Goal: Task Accomplishment & Management: Manage account settings

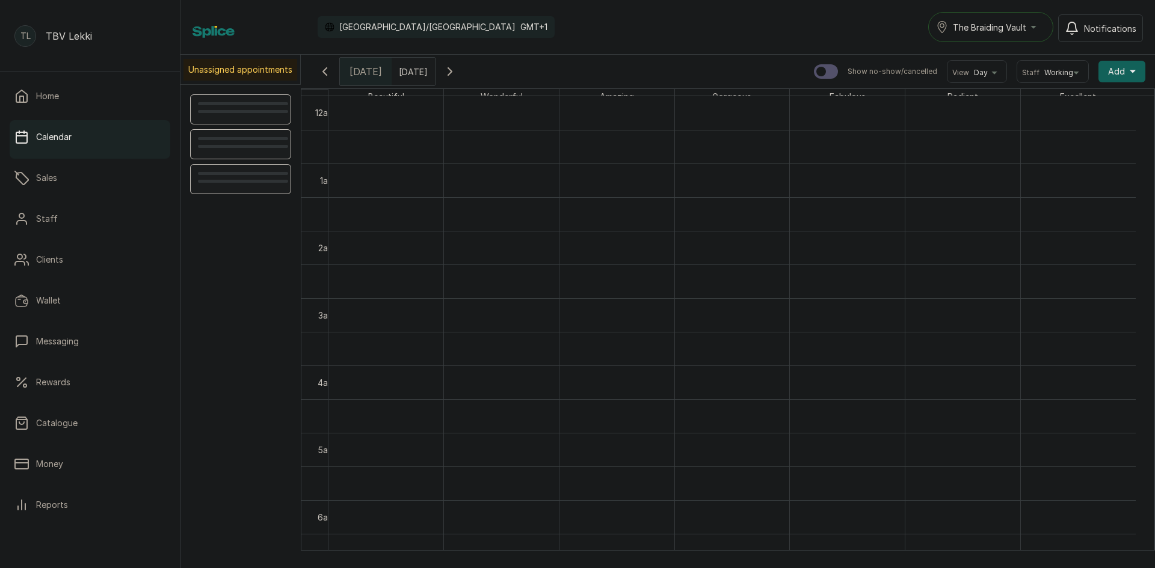
scroll to position [405, 0]
click at [56, 100] on p "Home" at bounding box center [47, 96] width 23 height 12
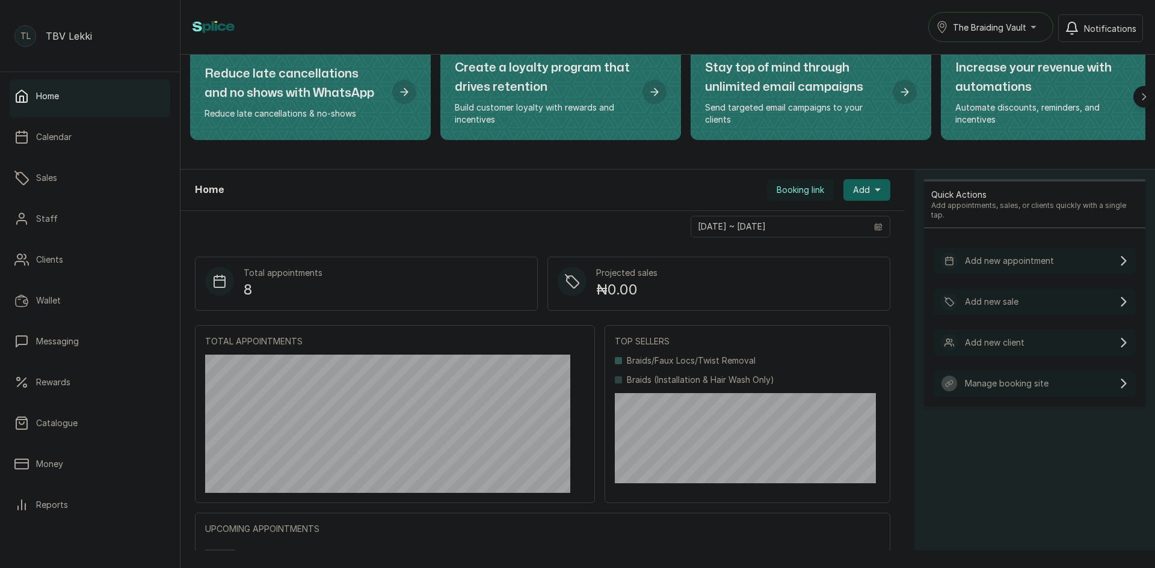
scroll to position [272, 0]
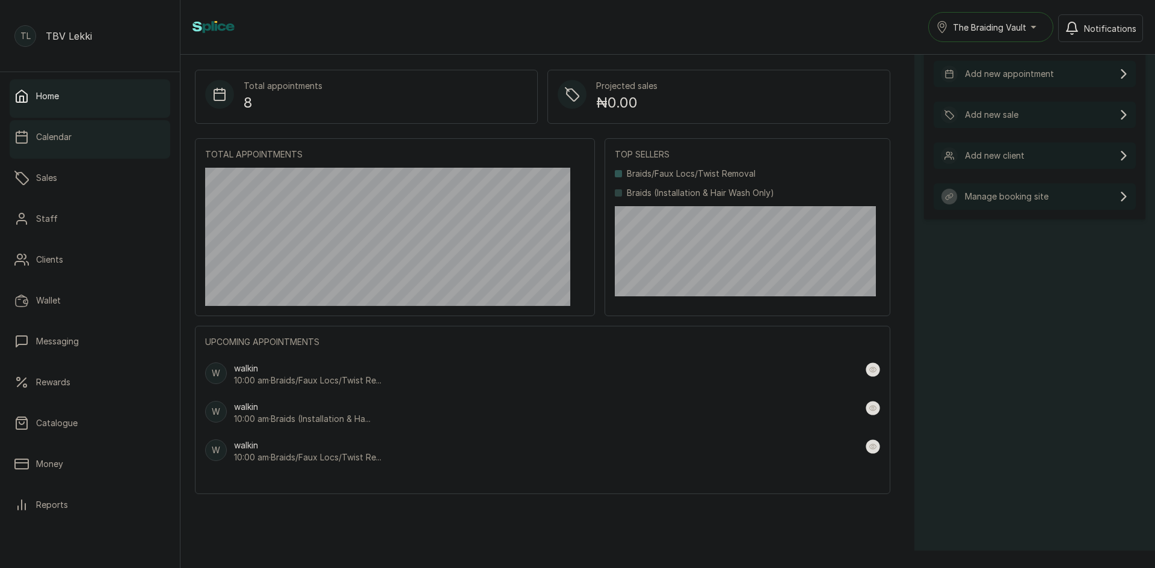
click at [60, 138] on p "Calendar" at bounding box center [53, 137] width 35 height 12
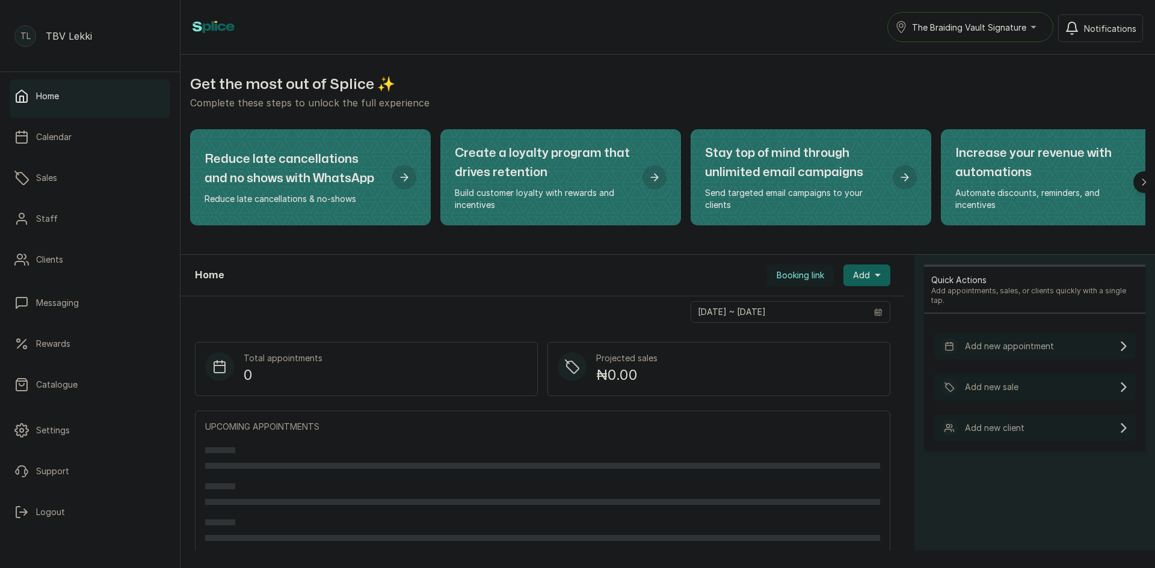
click at [958, 18] on button "The Braiding Vault Signature" at bounding box center [970, 27] width 166 height 30
click at [972, 65] on li "The Braiding Vault Signature" at bounding box center [977, 56] width 180 height 24
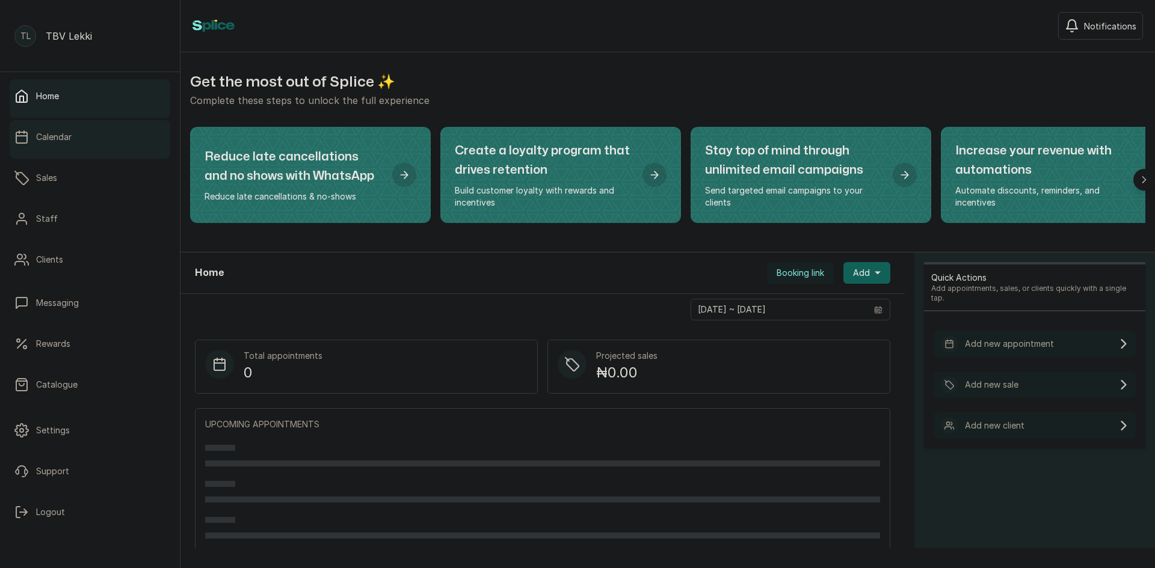
click at [75, 136] on link "Calendar" at bounding box center [90, 137] width 161 height 34
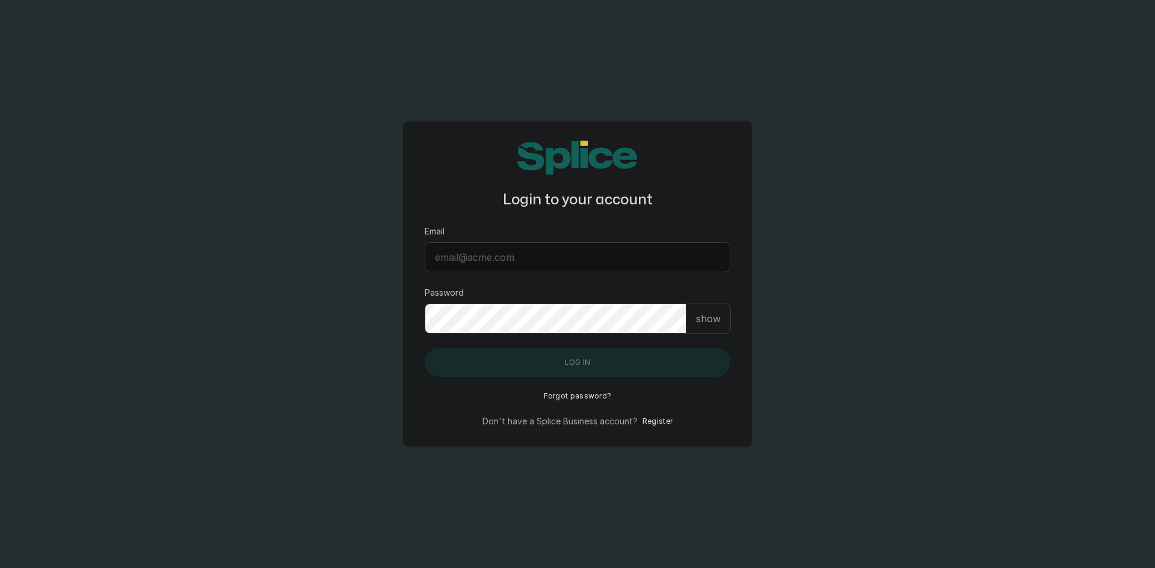
type input "[EMAIL_ADDRESS][DOMAIN_NAME]"
click at [707, 317] on p "show" at bounding box center [708, 318] width 25 height 14
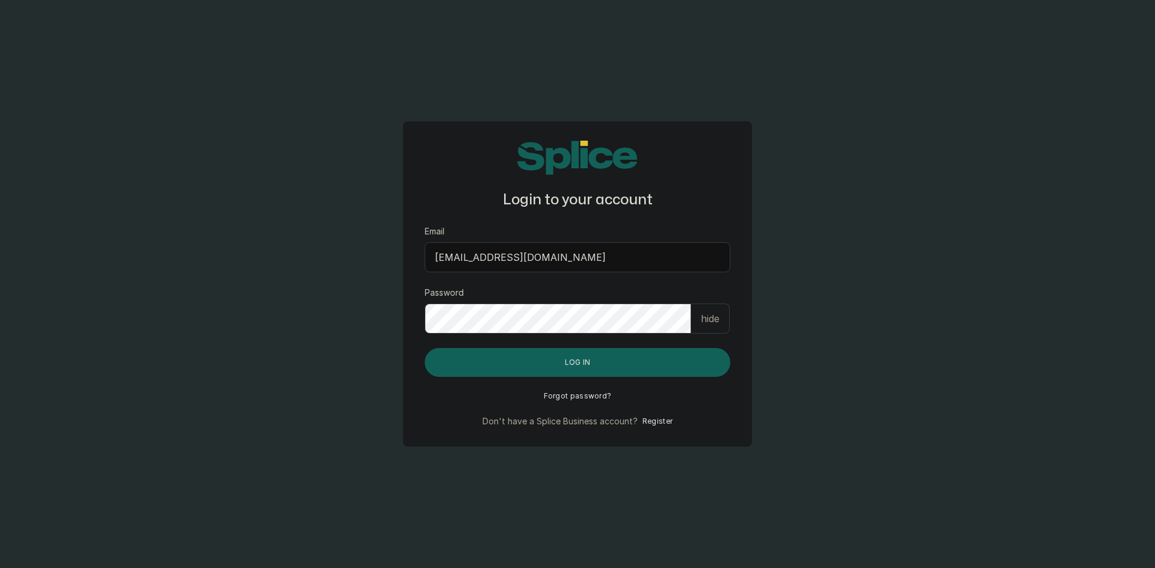
click at [631, 364] on button "Log in" at bounding box center [577, 362] width 305 height 29
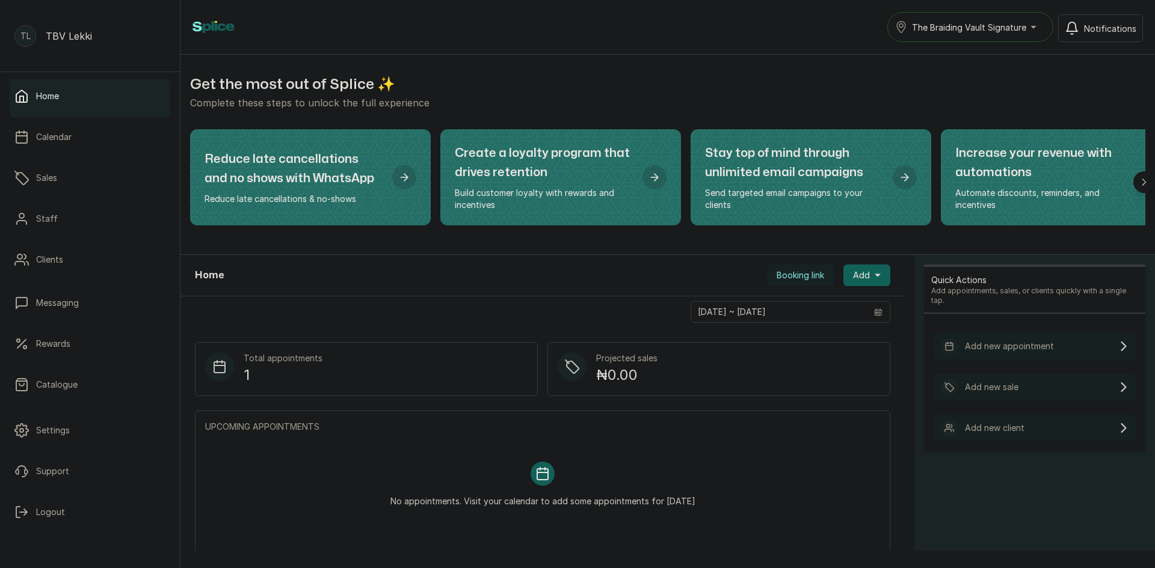
click at [978, 26] on span "The Braiding Vault Signature" at bounding box center [969, 27] width 114 height 13
click at [996, 82] on span "The Braiding Vault" at bounding box center [984, 80] width 147 height 14
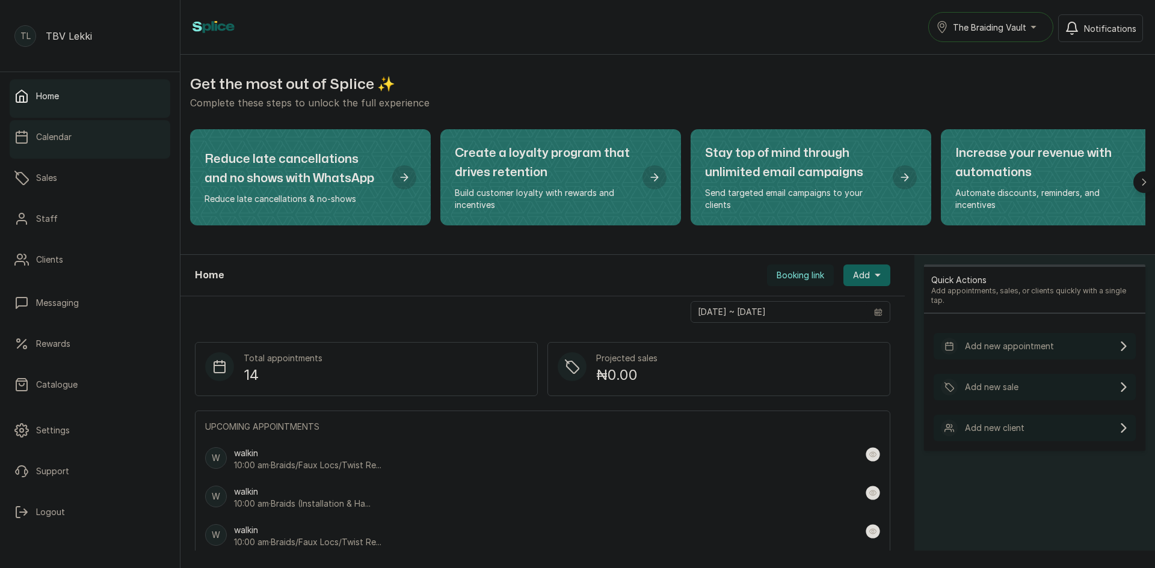
click at [64, 126] on link "Calendar" at bounding box center [90, 137] width 161 height 34
